Goal: Transaction & Acquisition: Download file/media

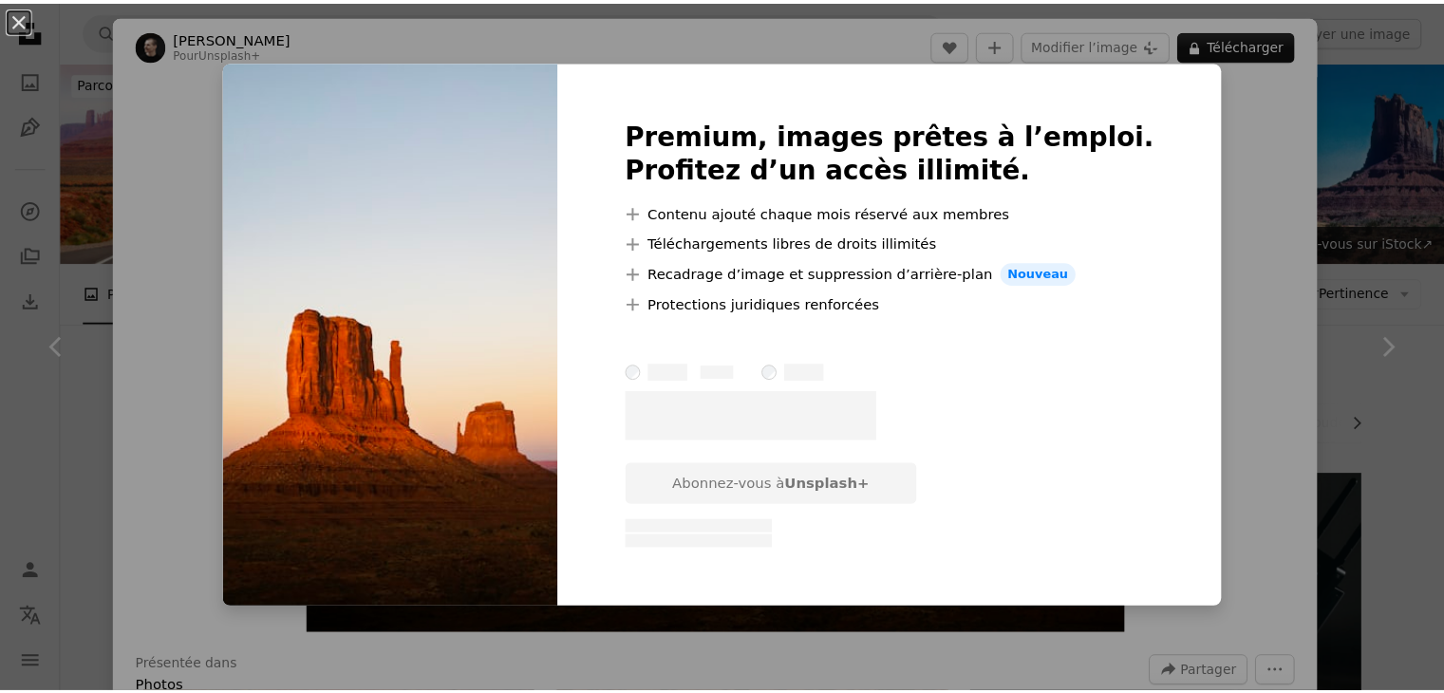
scroll to position [6270, 0]
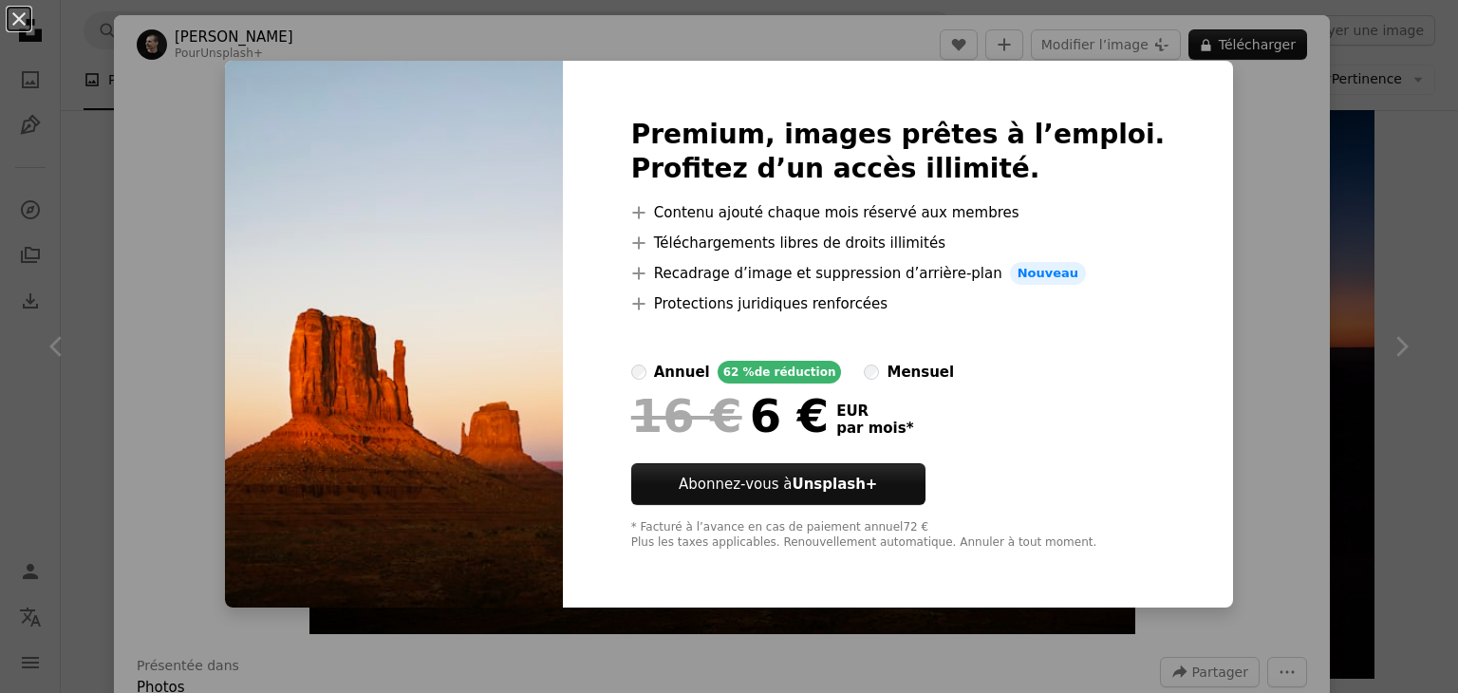
click at [1356, 206] on div "An X shape Premium, images prêtes à l’emploi. Profitez d’un accès illimité. A p…" at bounding box center [729, 346] width 1458 height 693
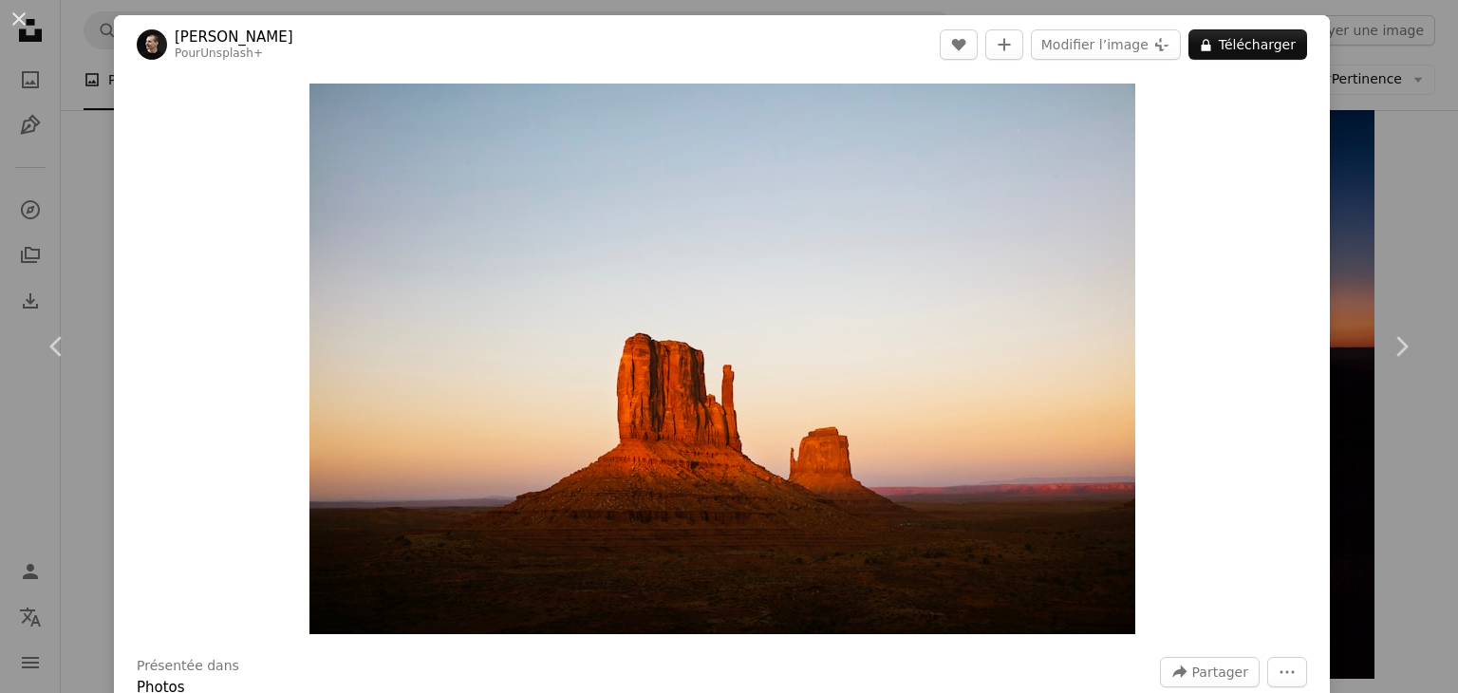
click at [1356, 206] on div "An X shape Chevron left Chevron right [PERSON_NAME] Pour Unsplash+ A heart A pl…" at bounding box center [729, 346] width 1458 height 693
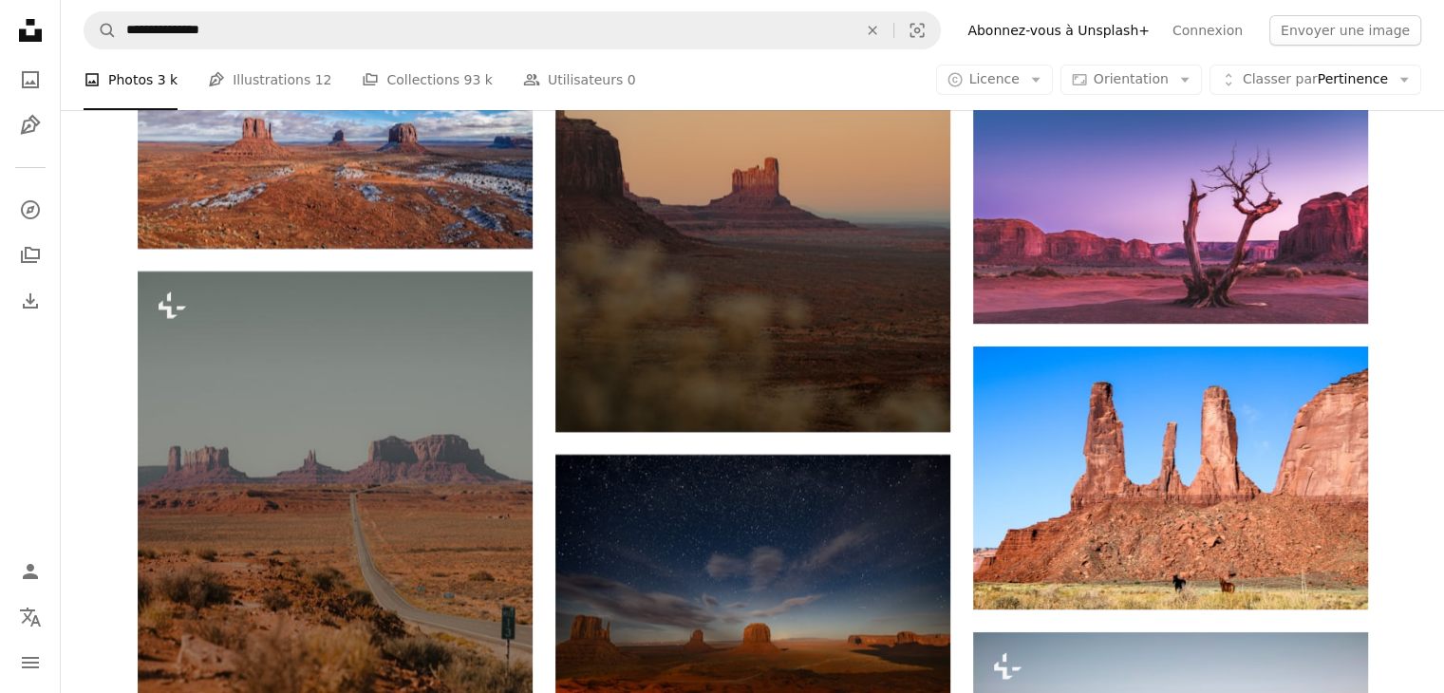
scroll to position [7156, 0]
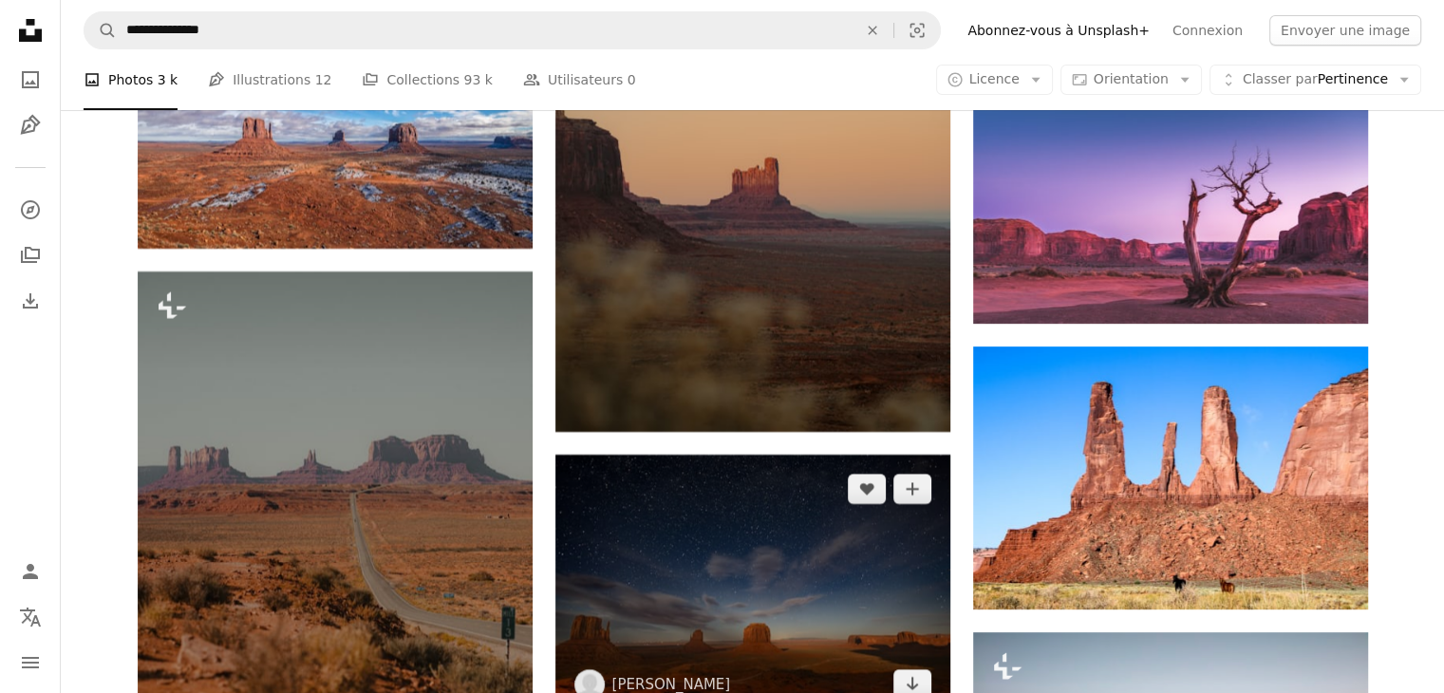
click at [821, 455] on img at bounding box center [752, 586] width 395 height 263
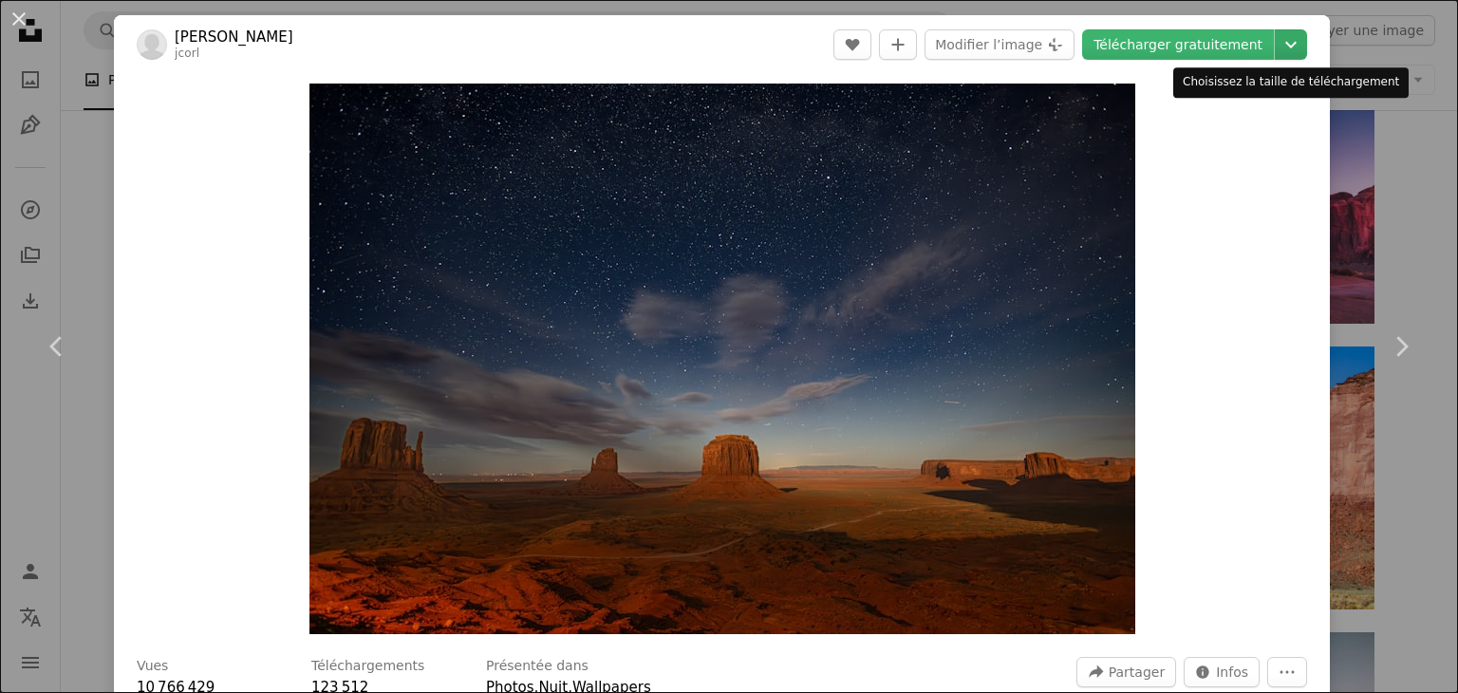
click at [1276, 52] on icon "Chevron down" at bounding box center [1291, 44] width 30 height 23
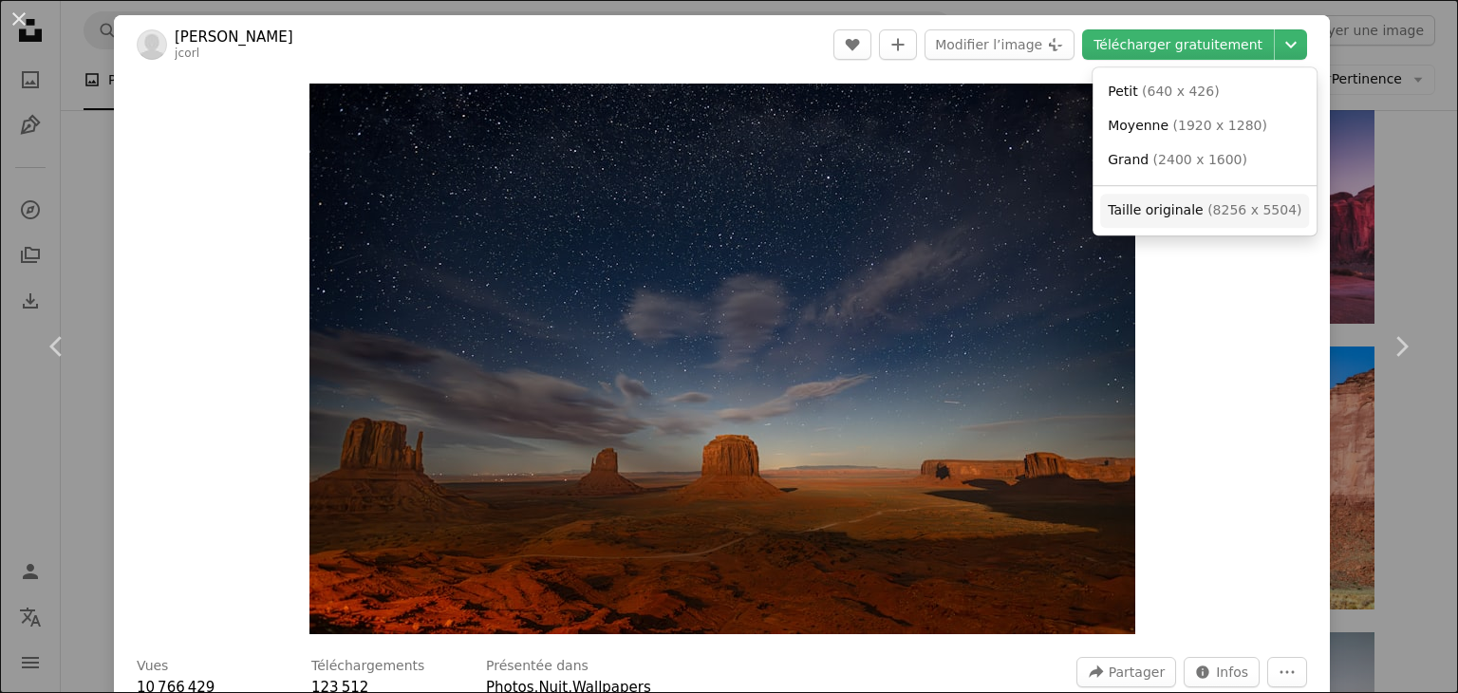
click at [1223, 209] on span "( 8256 x 5504 )" at bounding box center [1255, 209] width 94 height 15
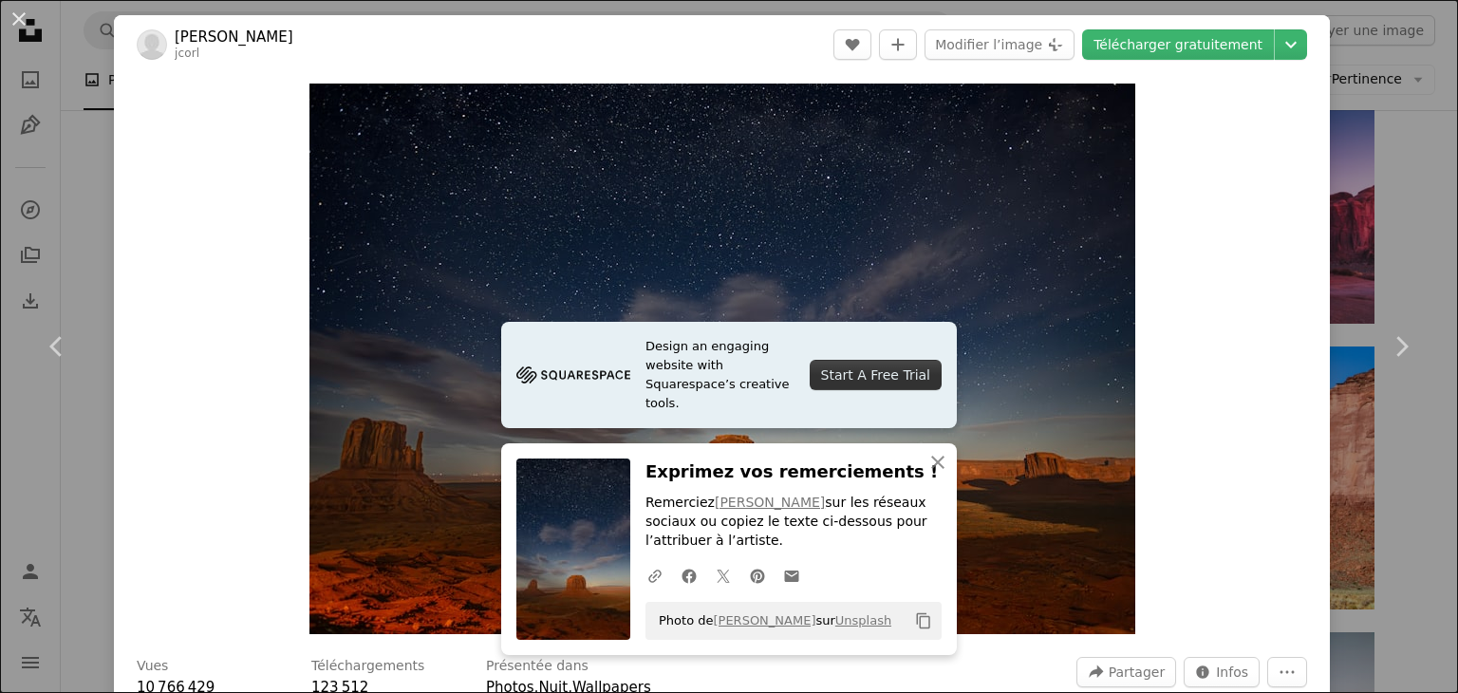
click at [1405, 122] on div "An X shape Chevron left Chevron right [PERSON_NAME] jcorl A heart A plus sign M…" at bounding box center [729, 346] width 1458 height 693
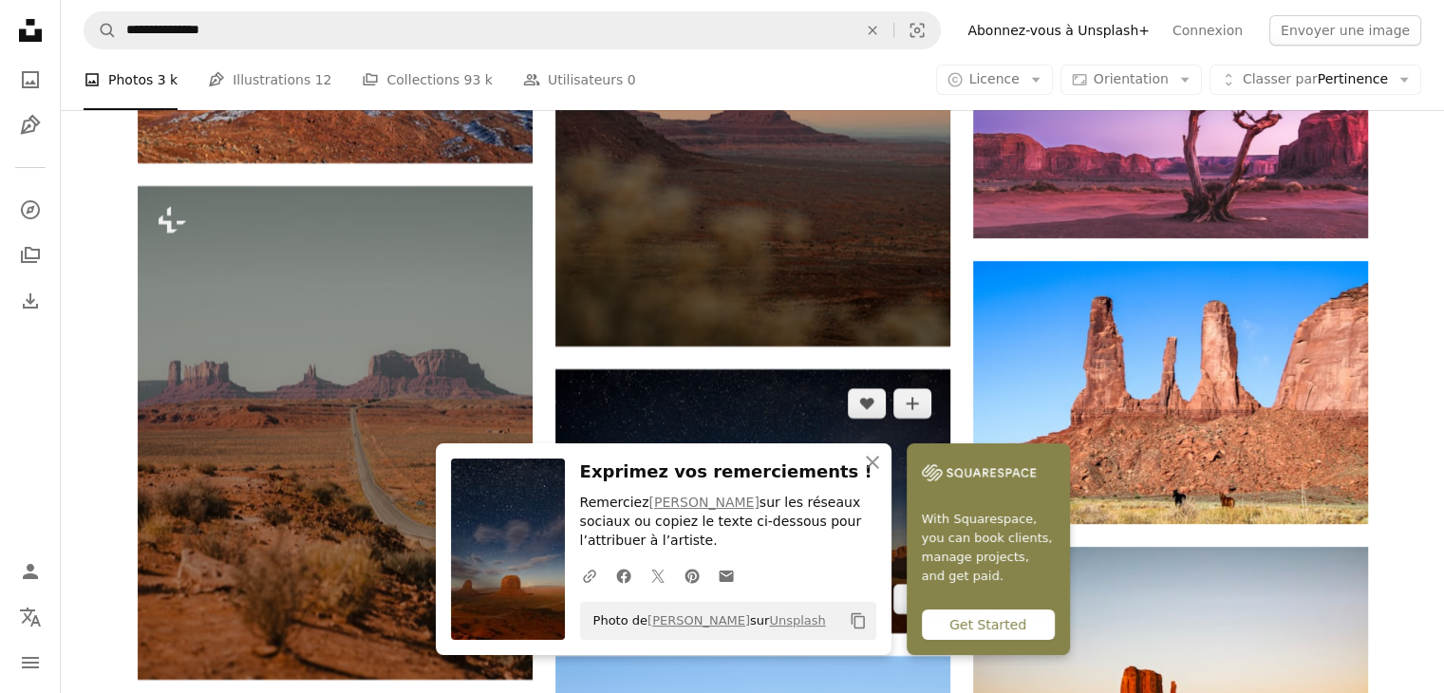
scroll to position [7242, 0]
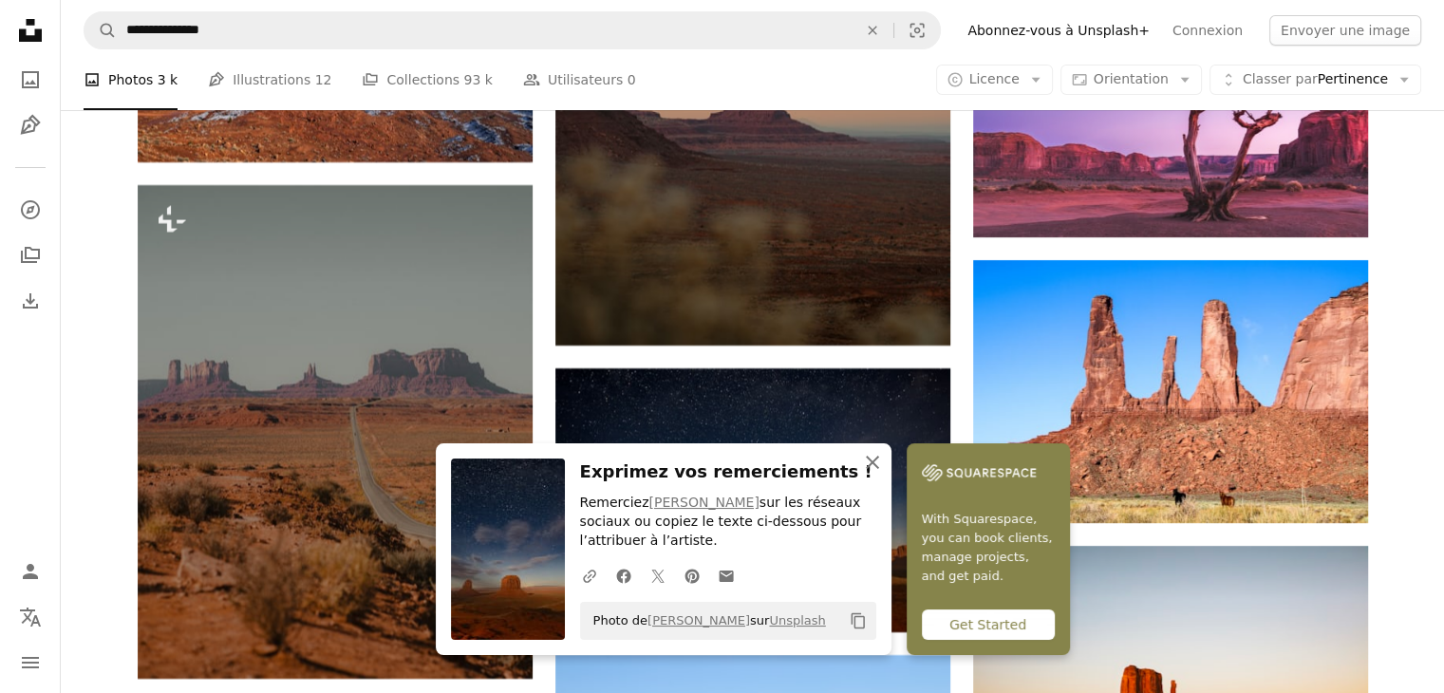
click at [884, 451] on icon "An X shape" at bounding box center [872, 462] width 23 height 23
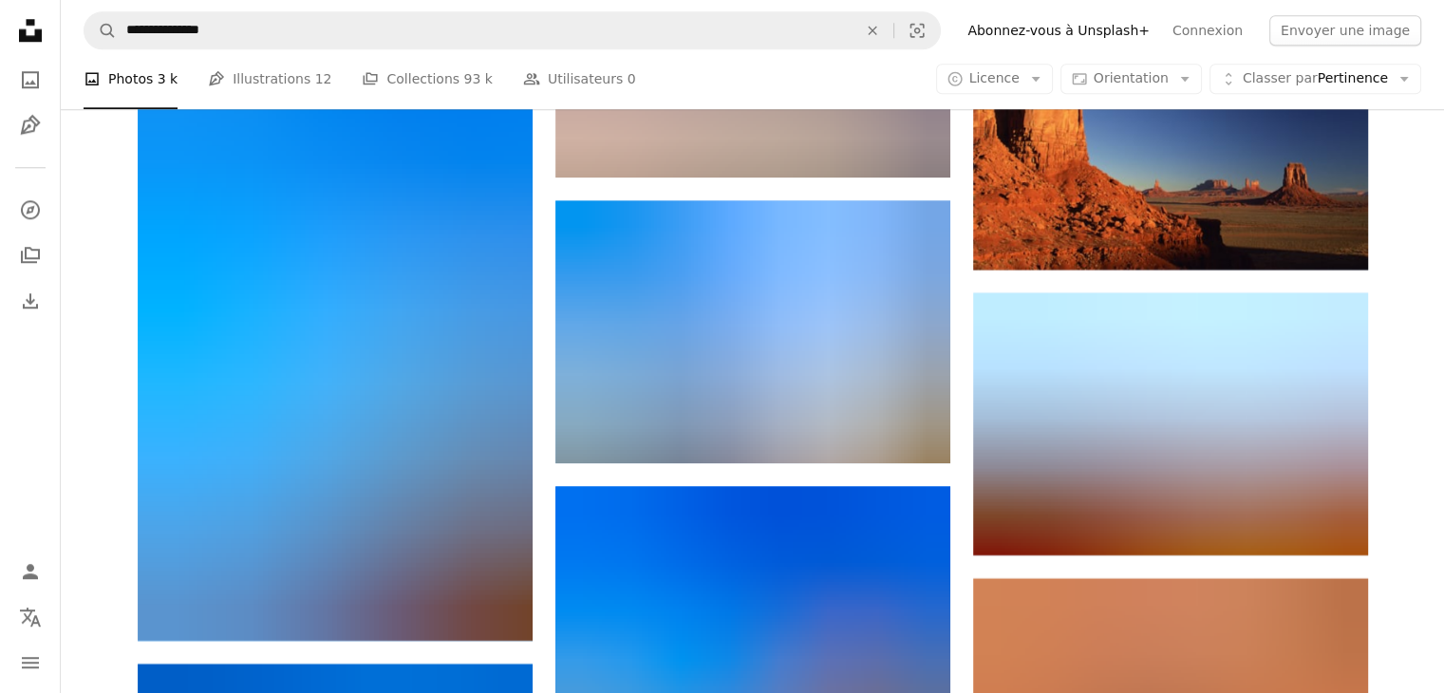
scroll to position [16190, 0]
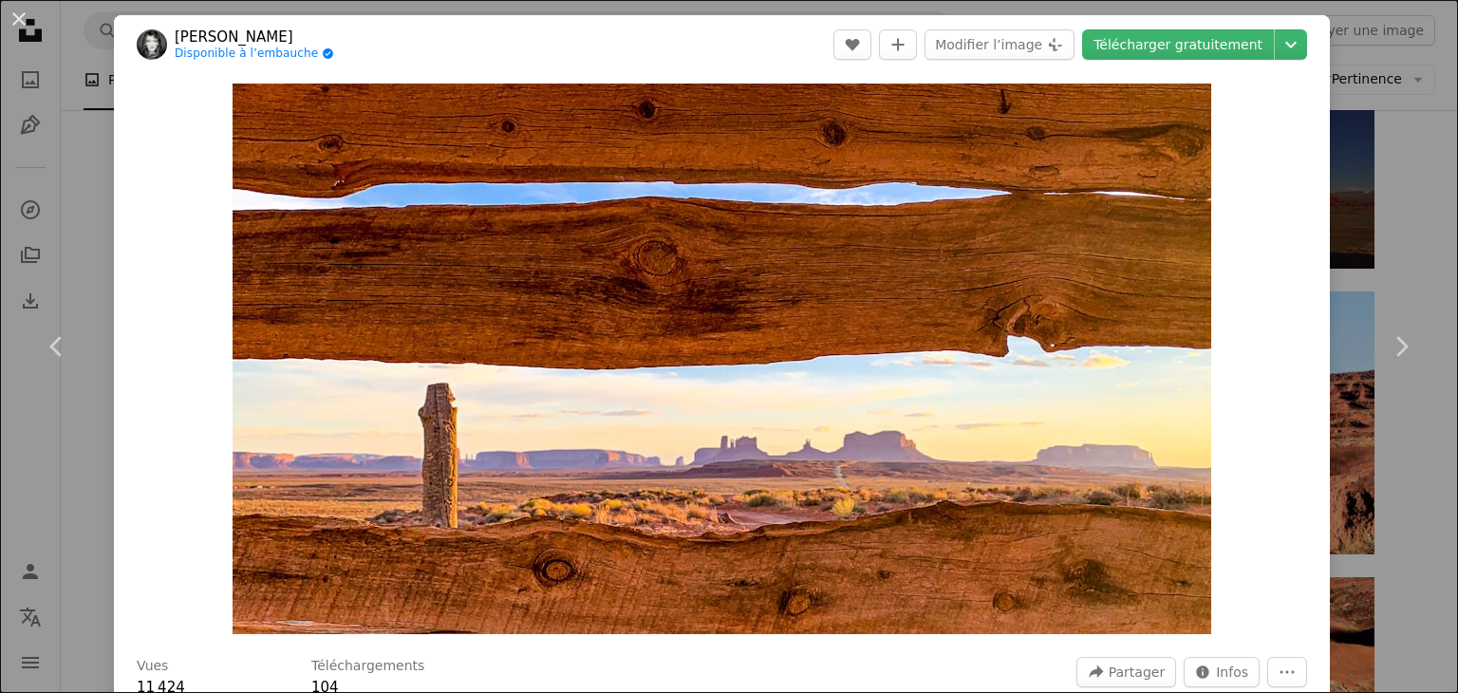
click at [1382, 228] on div "An X shape Chevron left Chevron right [PERSON_NAME] Disponible à l’embauche A c…" at bounding box center [729, 346] width 1458 height 693
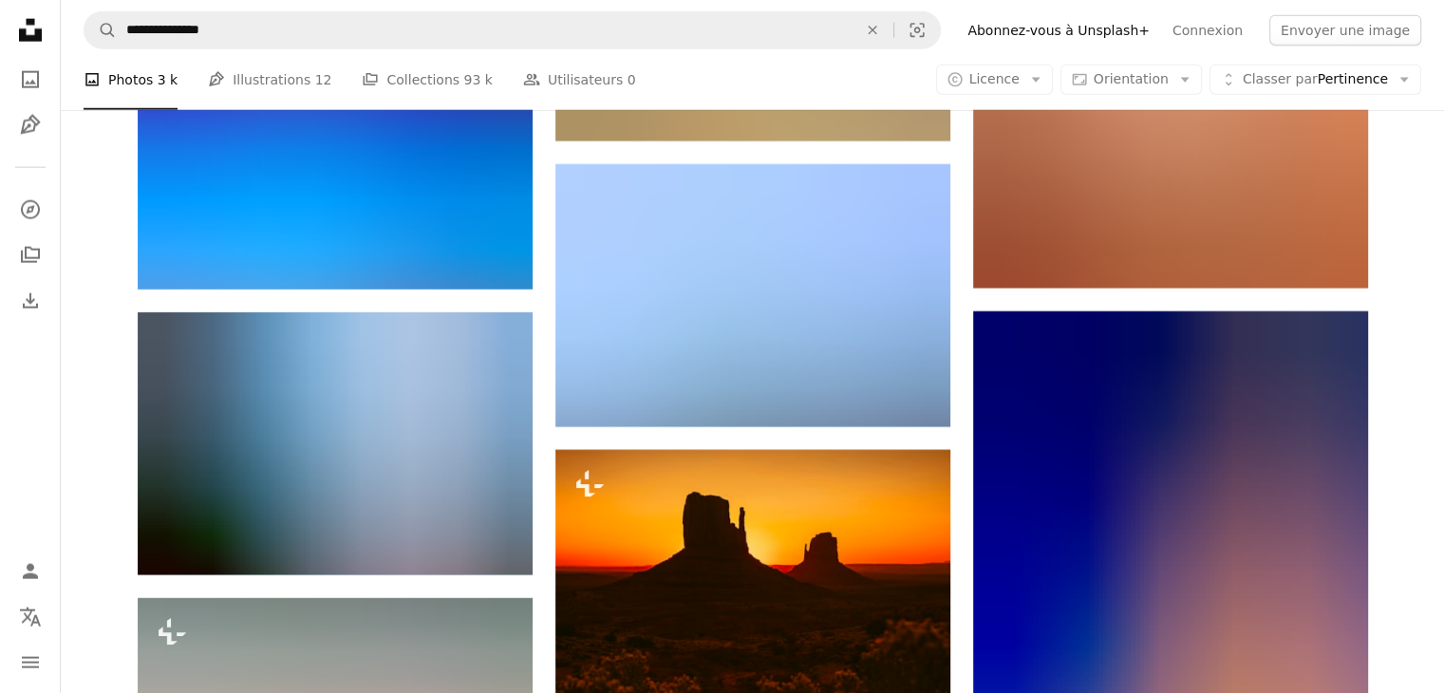
scroll to position [19078, 0]
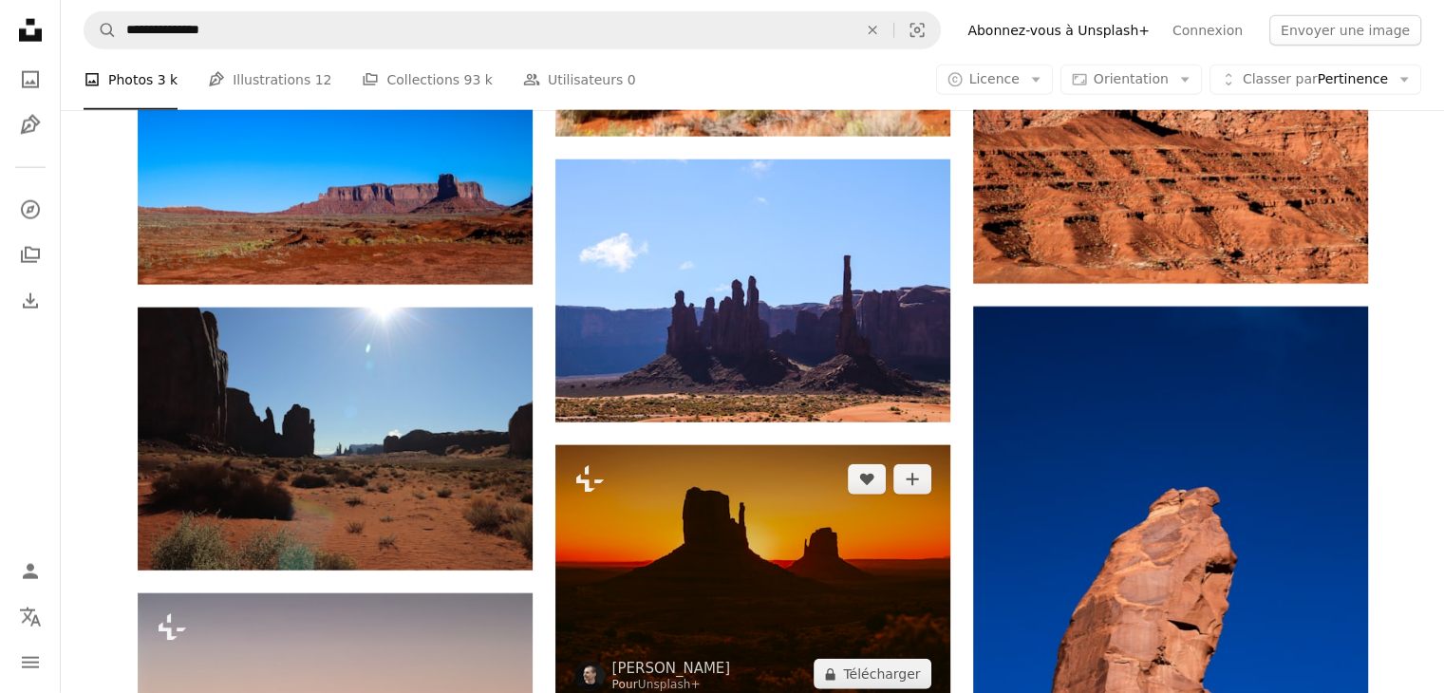
click at [761, 445] on img at bounding box center [752, 576] width 395 height 263
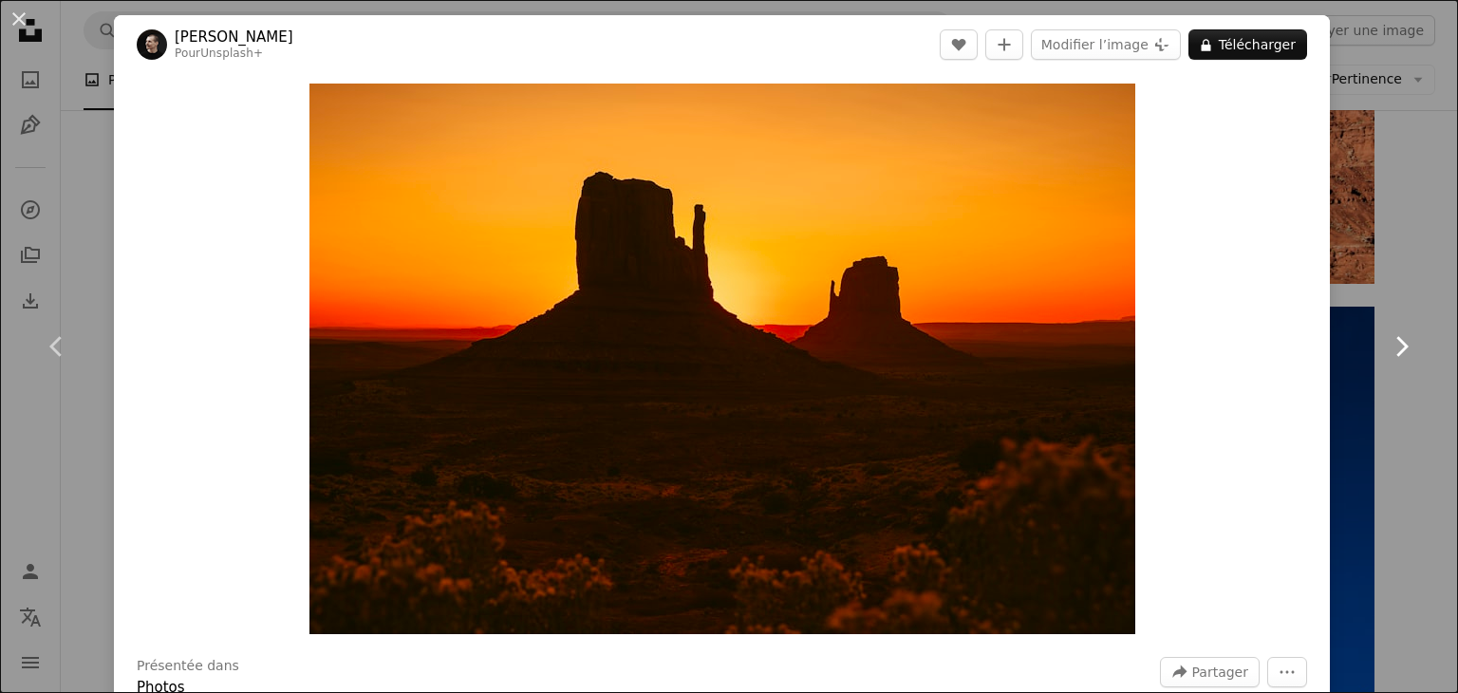
click at [1384, 302] on link "Chevron right" at bounding box center [1402, 346] width 114 height 182
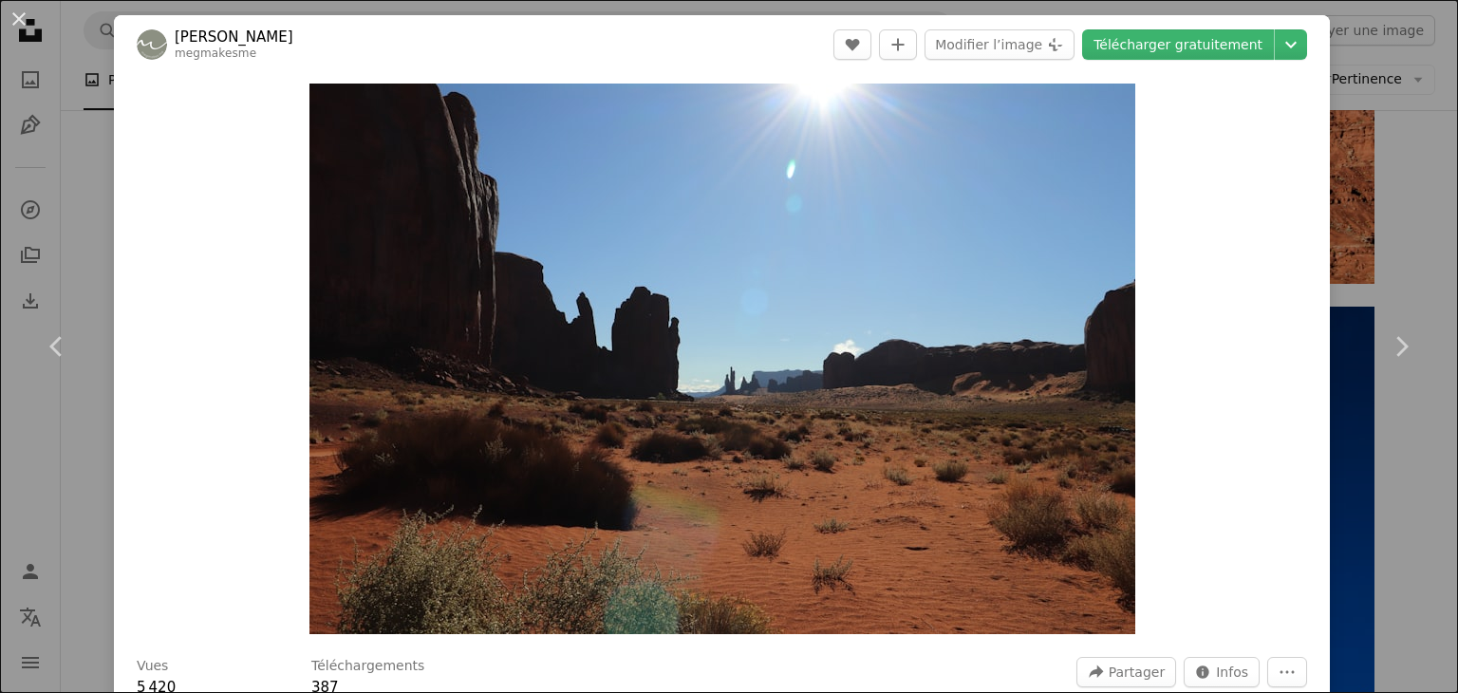
click at [1403, 182] on div "An X shape Chevron left Chevron right [PERSON_NAME] megmakesme A heart A plus s…" at bounding box center [729, 346] width 1458 height 693
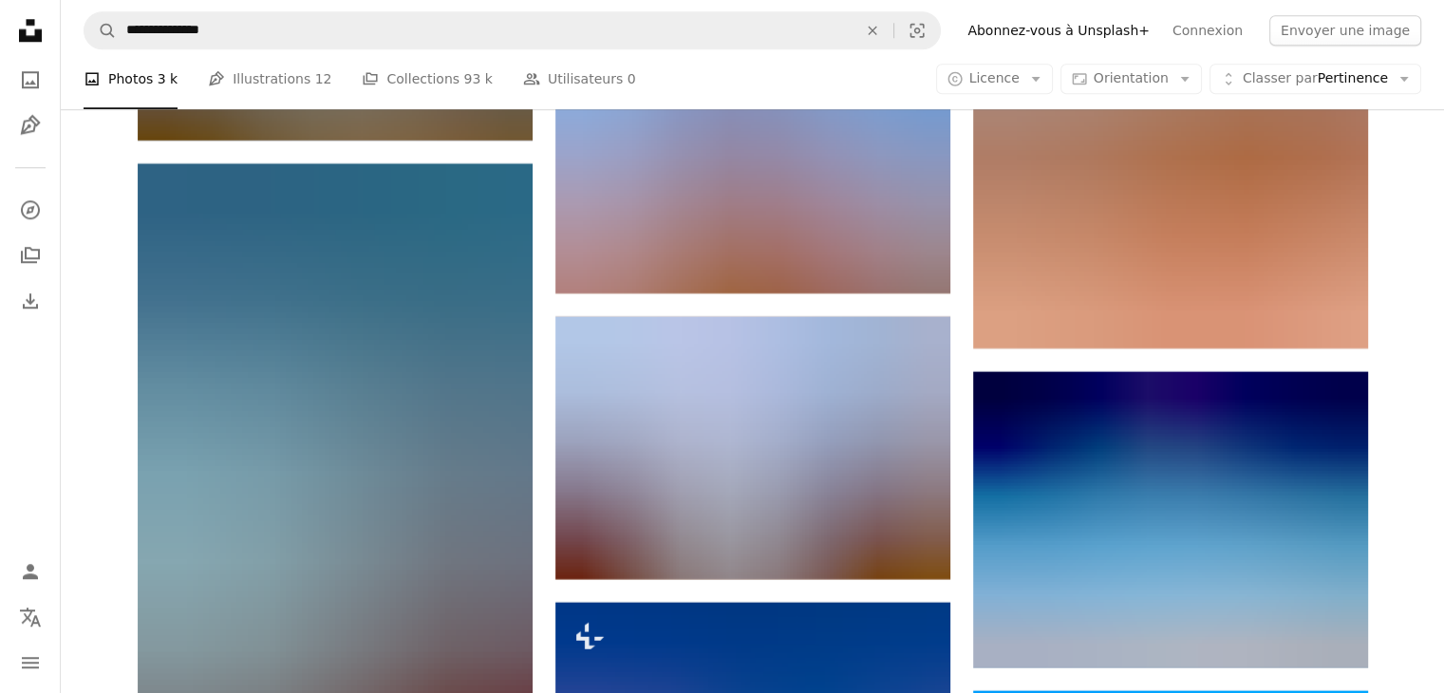
scroll to position [23576, 0]
